Goal: Communication & Community: Answer question/provide support

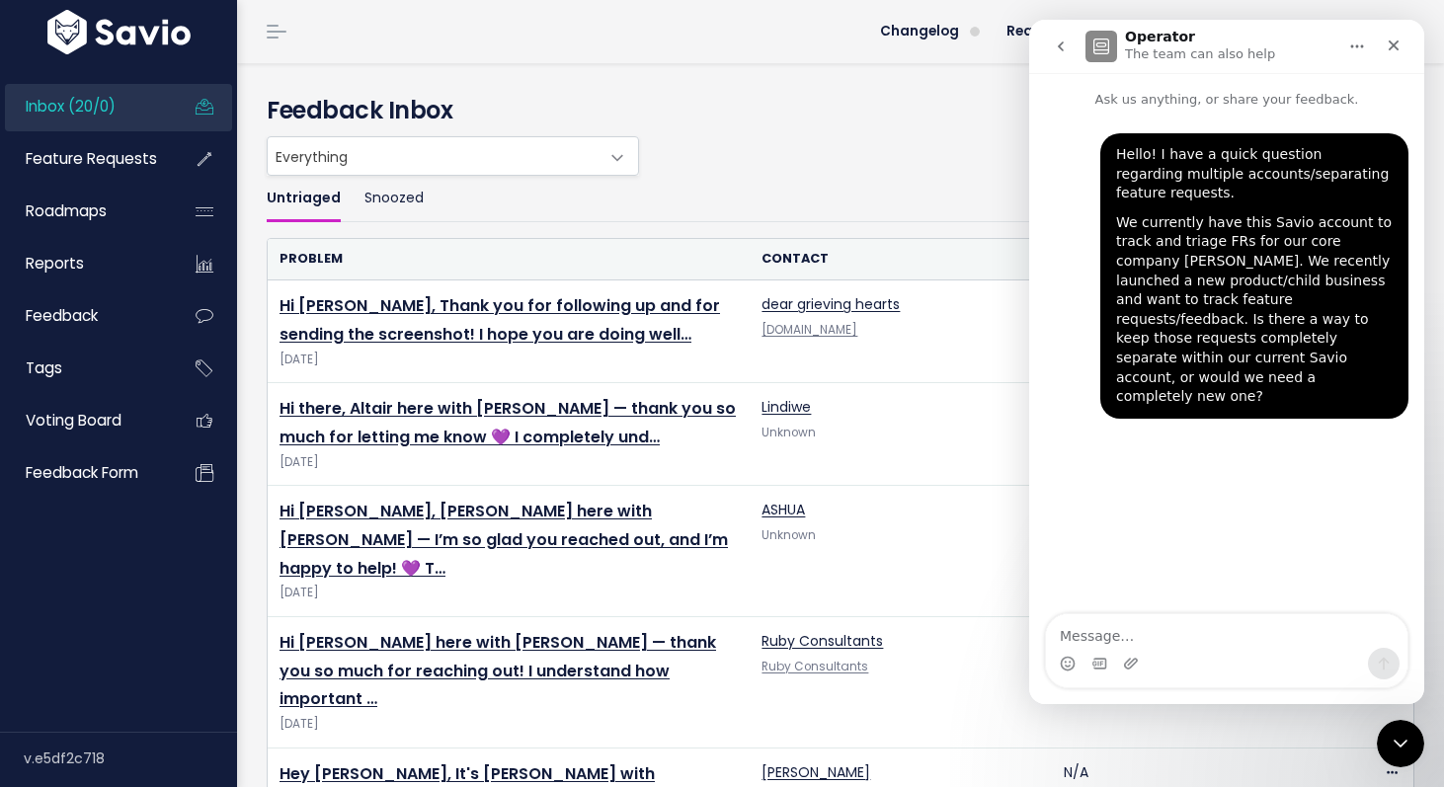
click at [1242, 391] on div "Hello! I have a quick question regarding multiple accounts/separating feature r…" at bounding box center [1226, 287] width 363 height 309
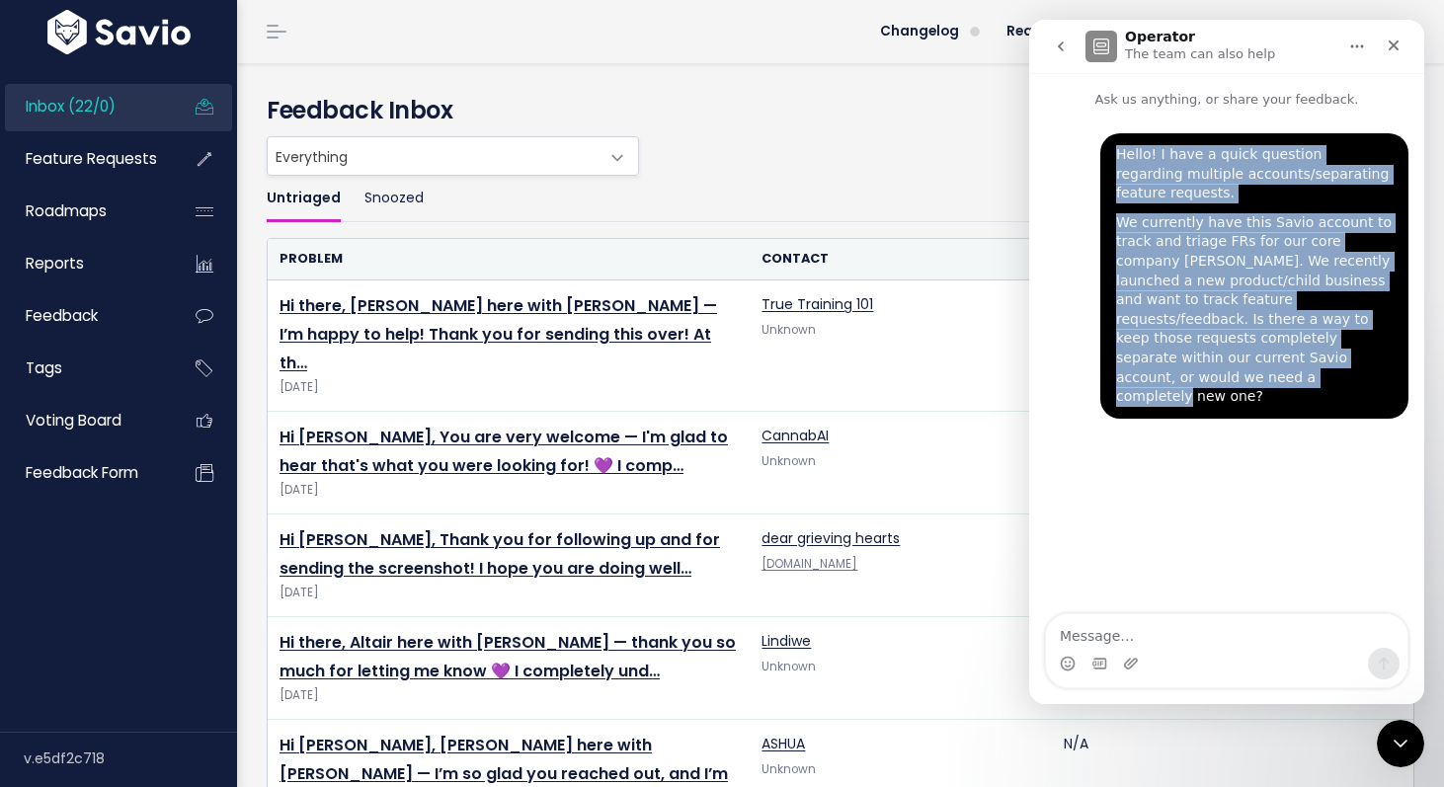
drag, startPoint x: 1378, startPoint y: 356, endPoint x: 1113, endPoint y: 175, distance: 321.8
click at [1113, 175] on div "Hello! I have a quick question regarding multiple accounts/separating feature r…" at bounding box center [1254, 275] width 308 height 285
copy div "Hello! I have a quick question regarding multiple accounts/separating feature r…"
click at [1063, 44] on icon "go back" at bounding box center [1061, 47] width 16 height 16
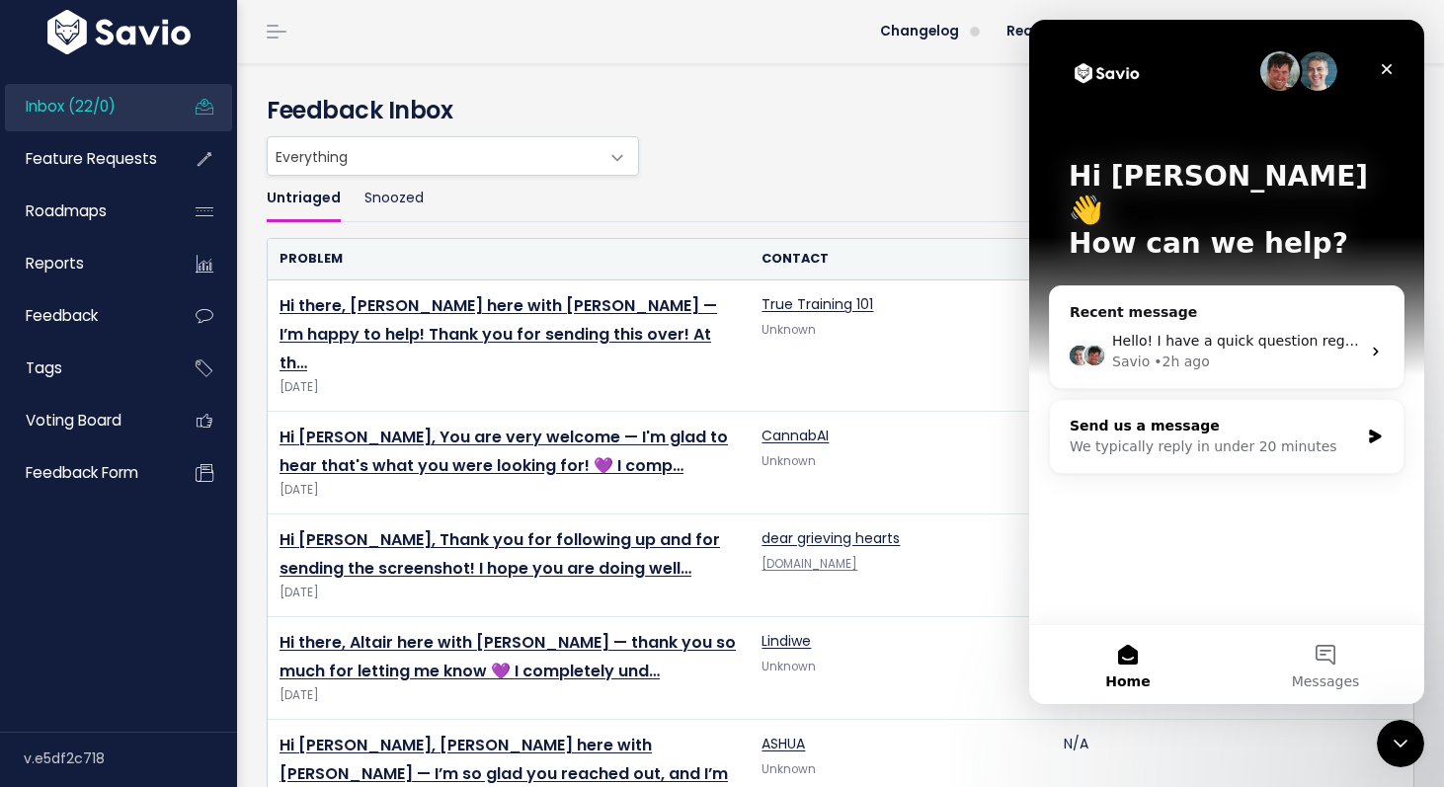
click at [1299, 436] on div "We typically reply in under 20 minutes" at bounding box center [1213, 446] width 289 height 21
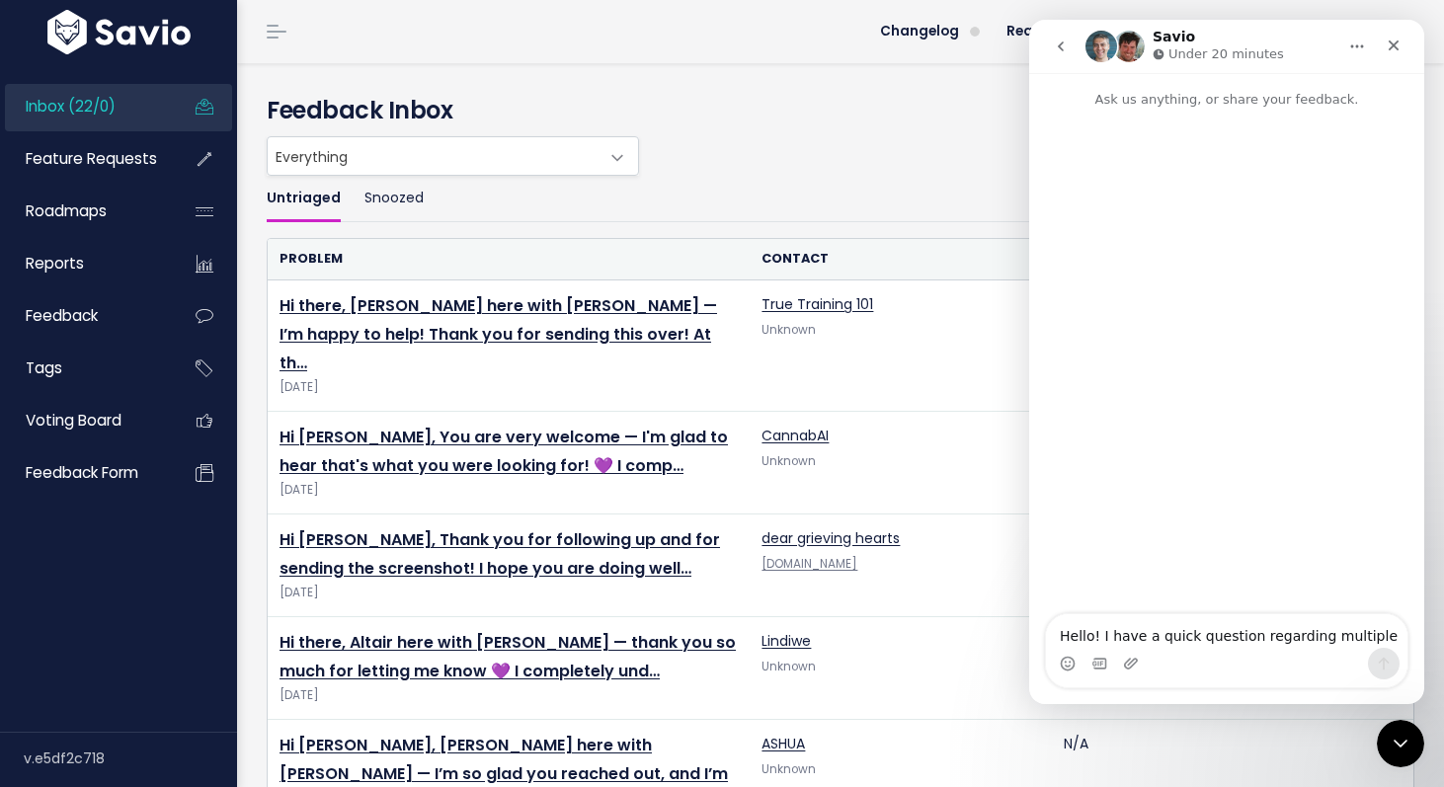
scroll to position [32, 0]
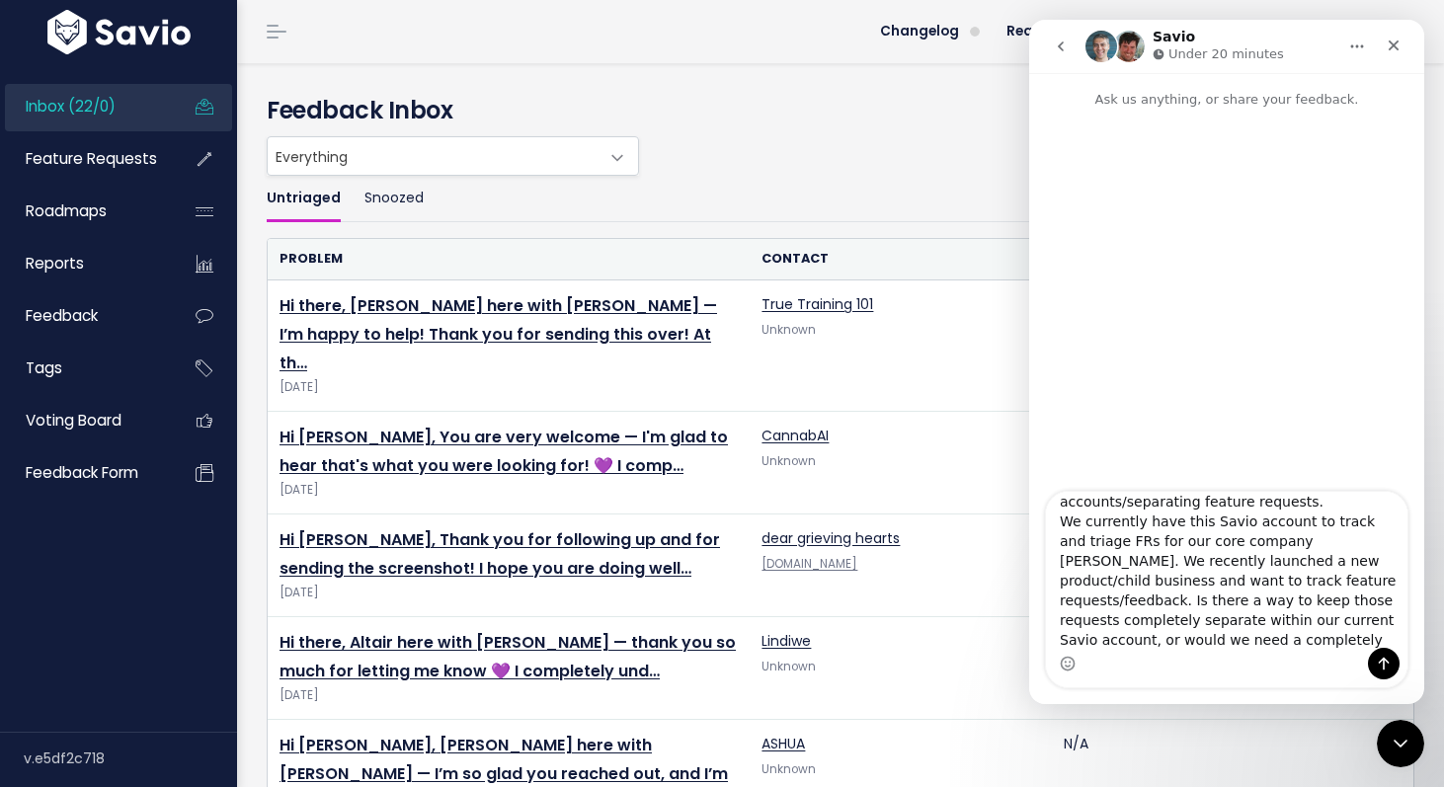
type textarea "Hello! I have a quick question regarding multiple accounts/separating feature r…"
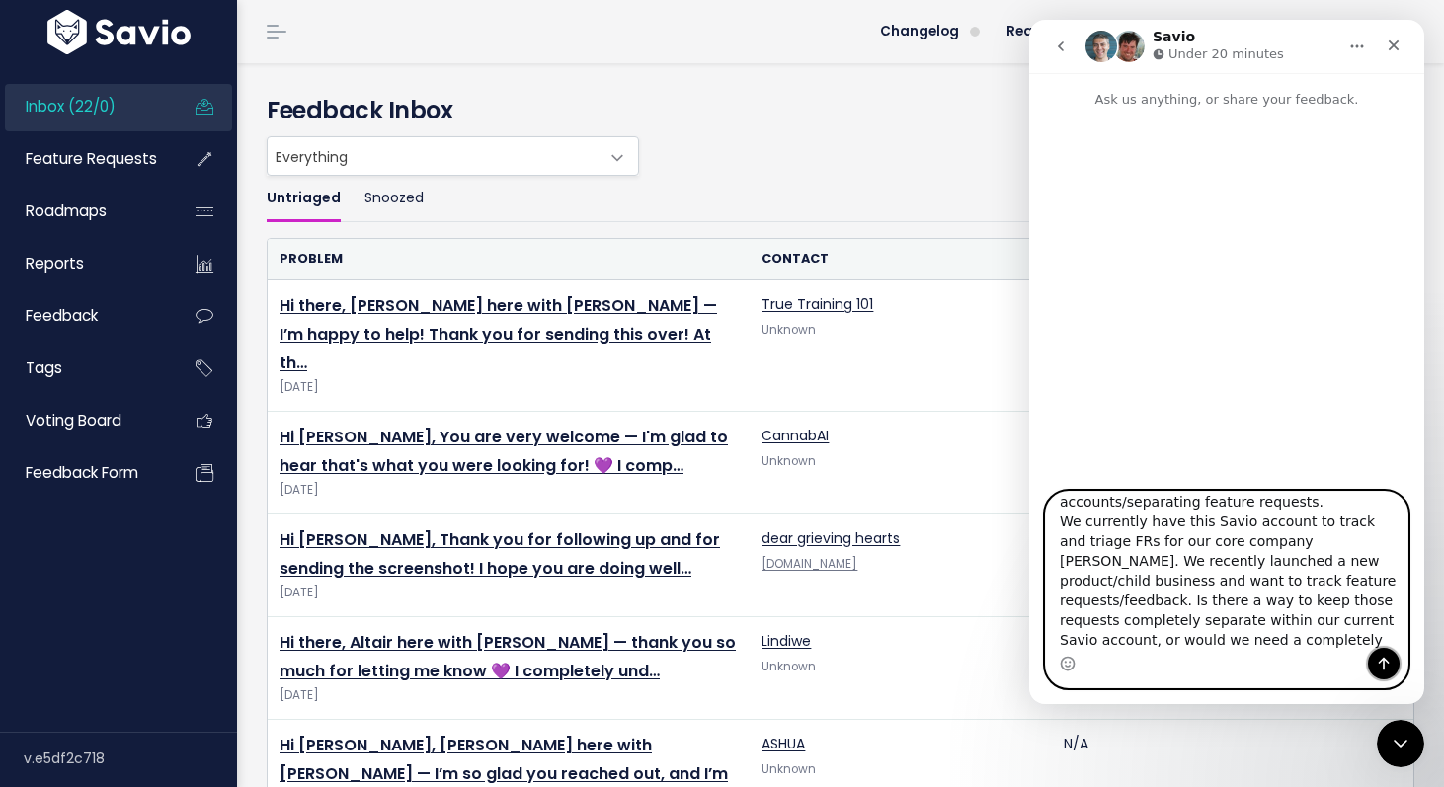
click at [1377, 658] on icon "Send a message…" at bounding box center [1383, 664] width 16 height 16
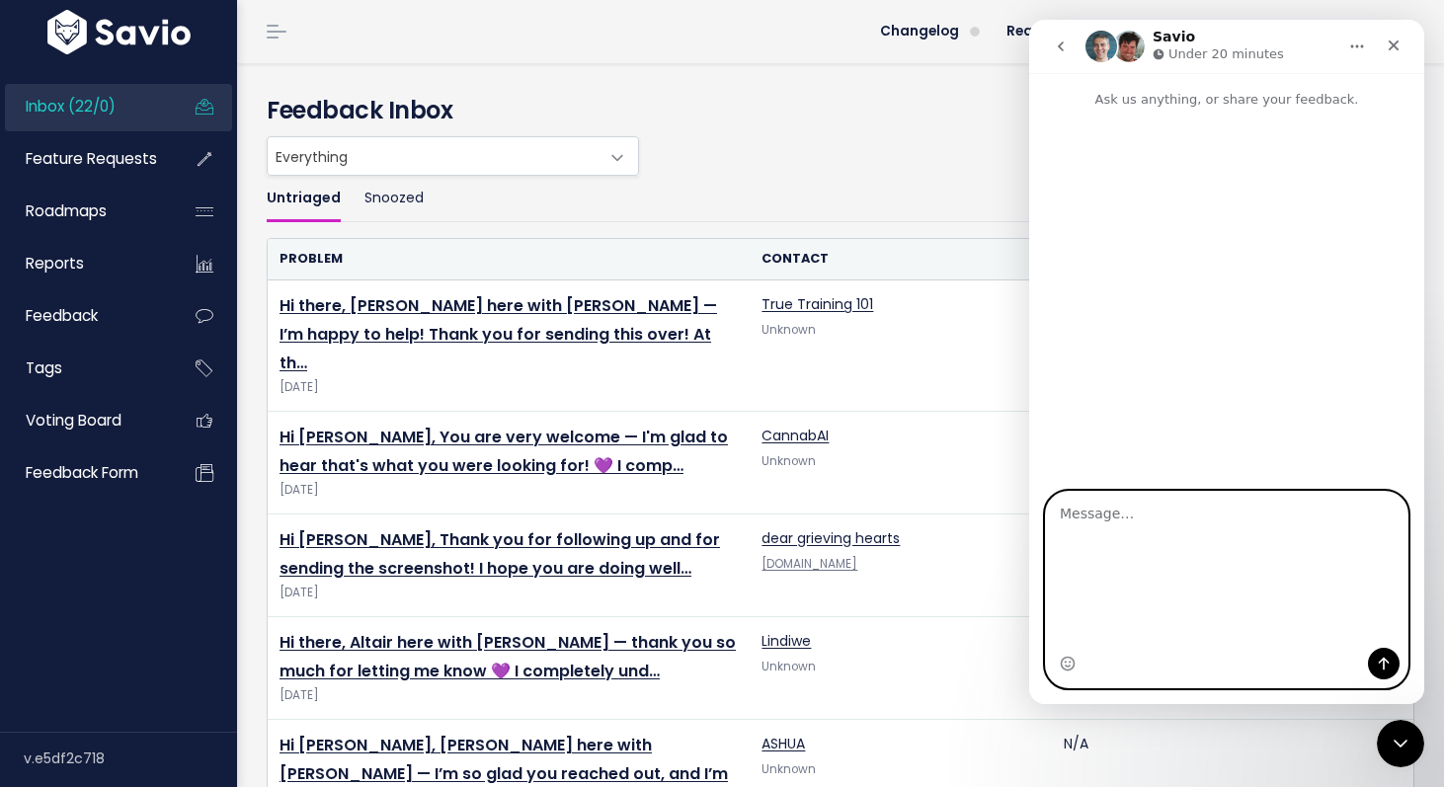
scroll to position [0, 0]
